Goal: Navigation & Orientation: Find specific page/section

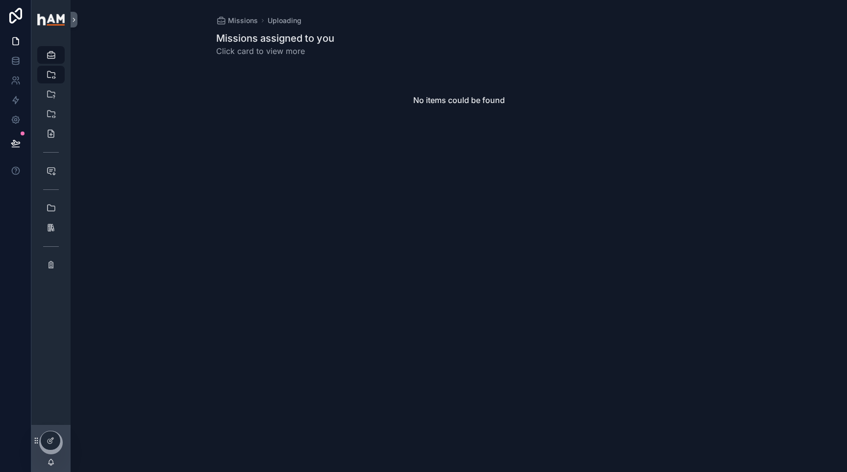
click at [283, 241] on div "Missions Uploading Missions assigned to you Click card to view more No items co…" at bounding box center [459, 236] width 777 height 472
click at [53, 57] on icon "scrollable content" at bounding box center [51, 55] width 10 height 10
click at [52, 265] on icon "scrollable content" at bounding box center [51, 265] width 10 height 10
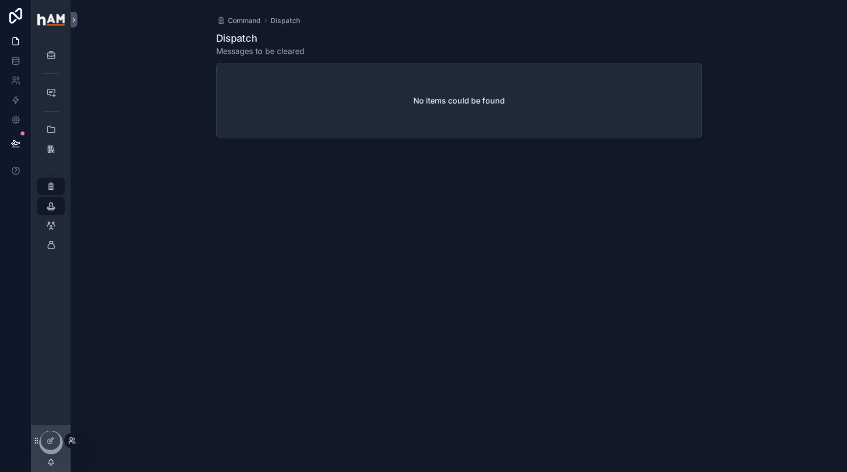
click at [71, 442] on icon at bounding box center [72, 440] width 8 height 8
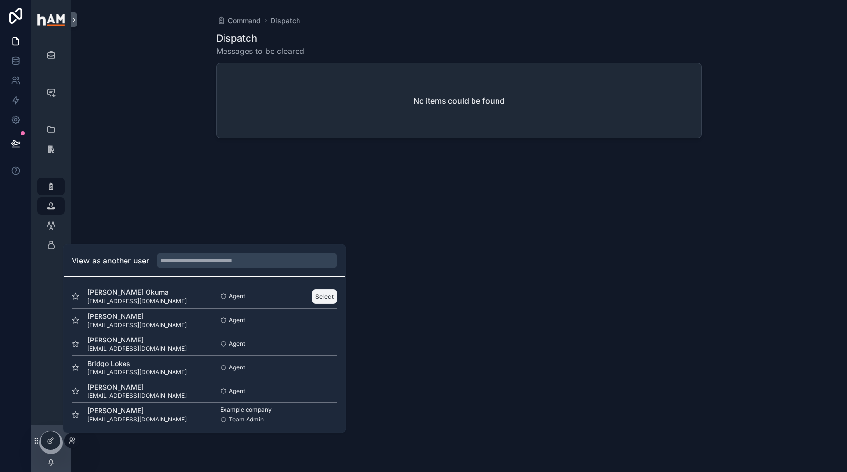
click at [328, 291] on button "Select" at bounding box center [324, 296] width 25 height 14
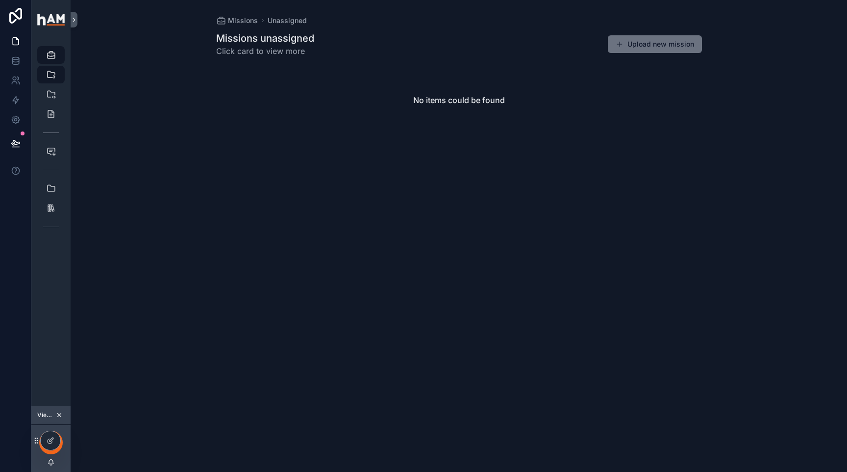
click at [380, 110] on div "No items could be found" at bounding box center [459, 100] width 486 height 75
click at [53, 98] on icon "scrollable content" at bounding box center [51, 94] width 10 height 10
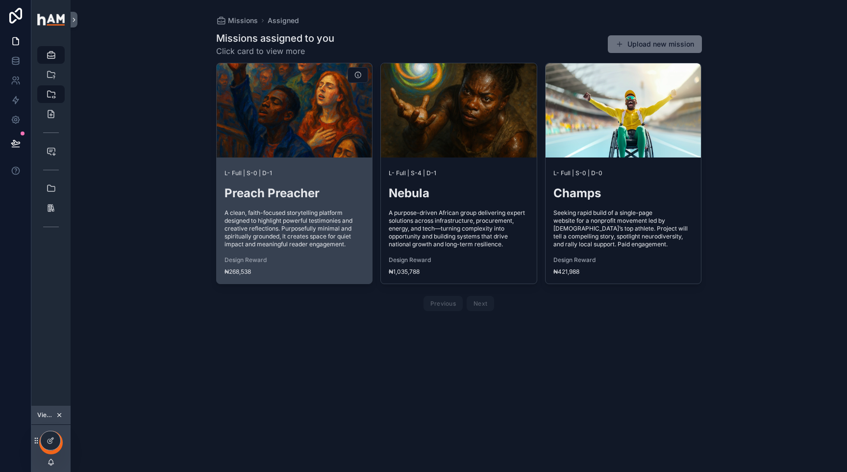
click at [313, 230] on span "A clean, faith-focused storytelling platform designed to highlight powerful tes…" at bounding box center [295, 228] width 140 height 39
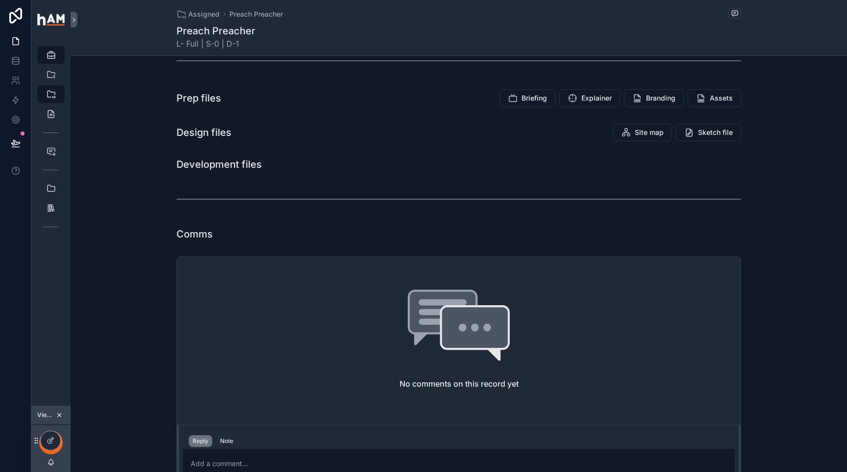
scroll to position [248, 0]
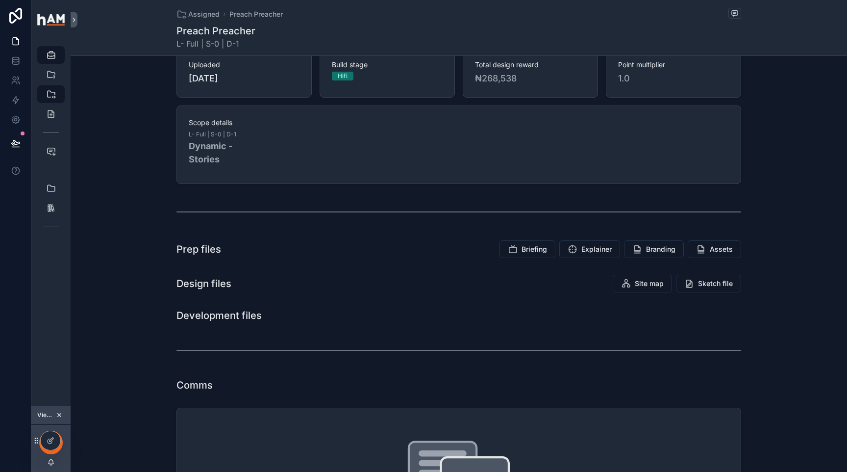
click at [625, 306] on div "Development files" at bounding box center [459, 316] width 777 height 22
click at [709, 248] on button "Assets" at bounding box center [714, 249] width 53 height 18
